Goal: Use online tool/utility: Use online tool/utility

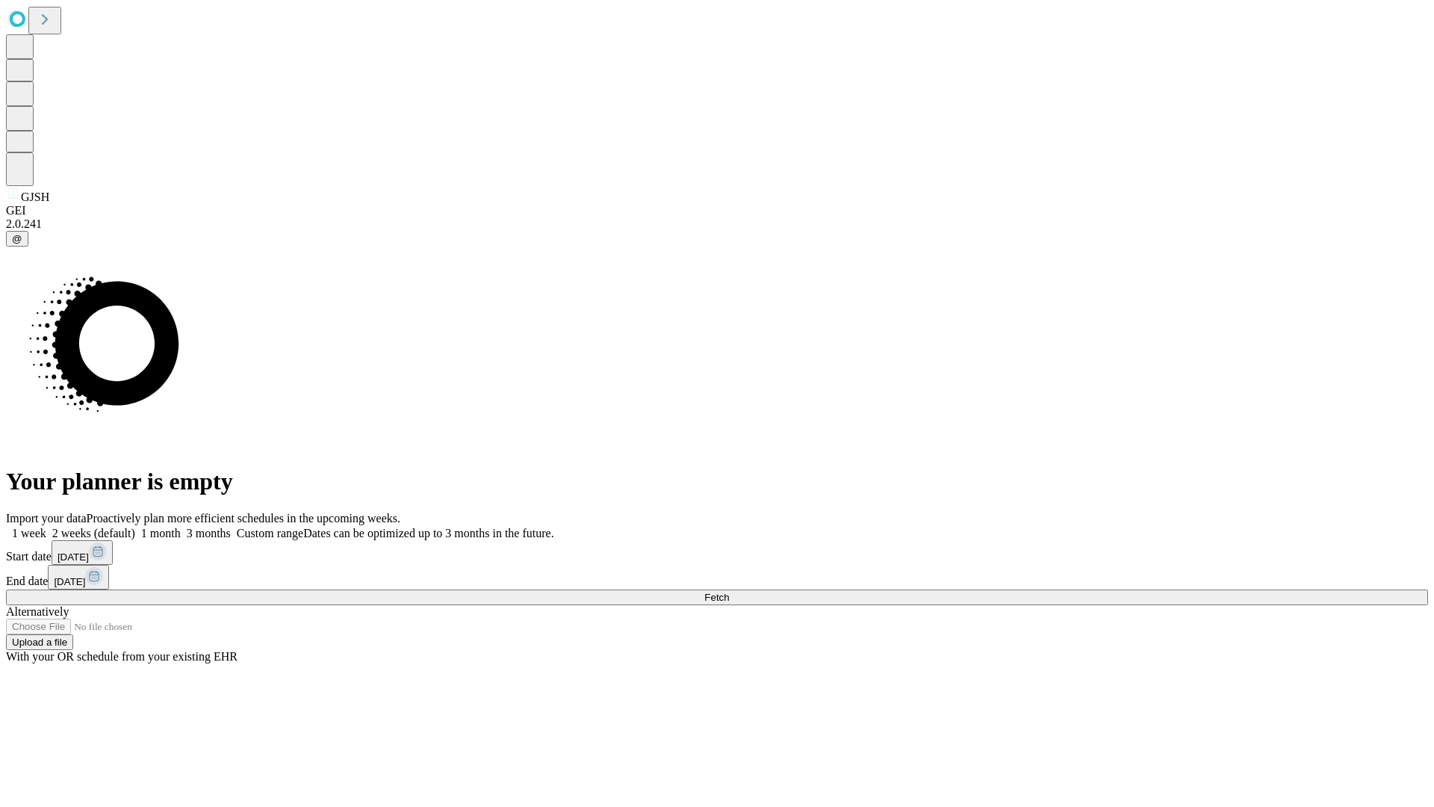
click at [729, 592] on span "Fetch" at bounding box center [716, 597] width 25 height 11
